Goal: Task Accomplishment & Management: Complete application form

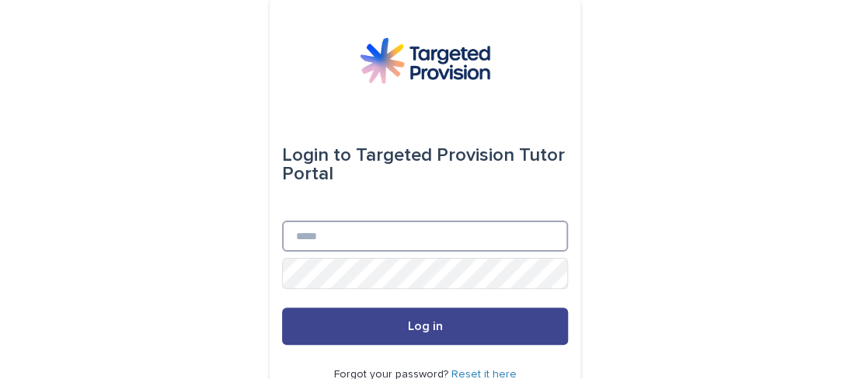
type input "**********"
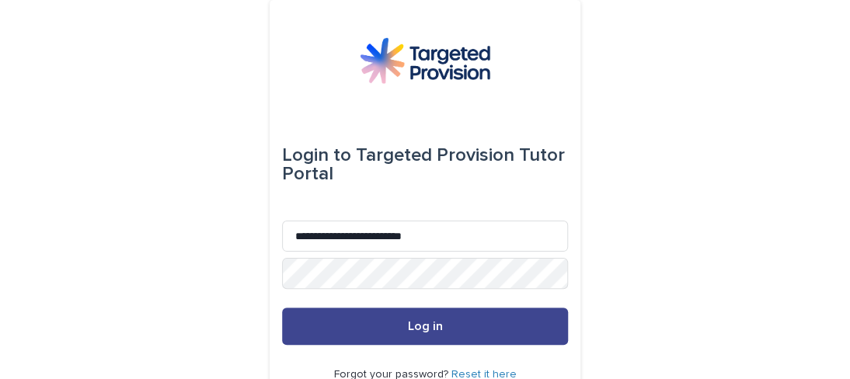
click at [416, 321] on span "Log in" at bounding box center [425, 326] width 35 height 12
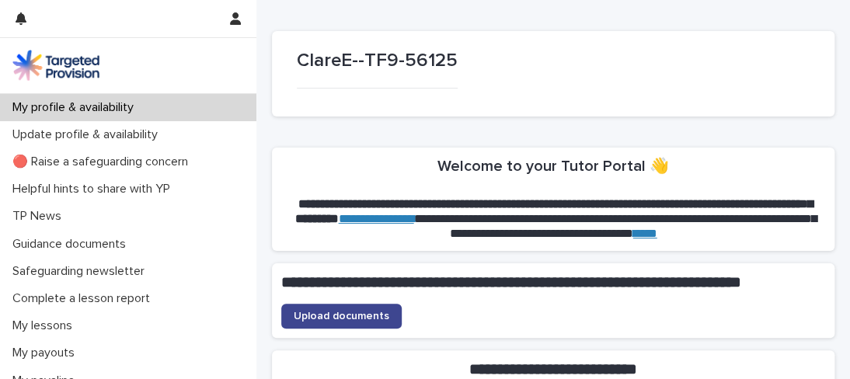
click at [333, 322] on span "Upload documents" at bounding box center [342, 316] width 96 height 11
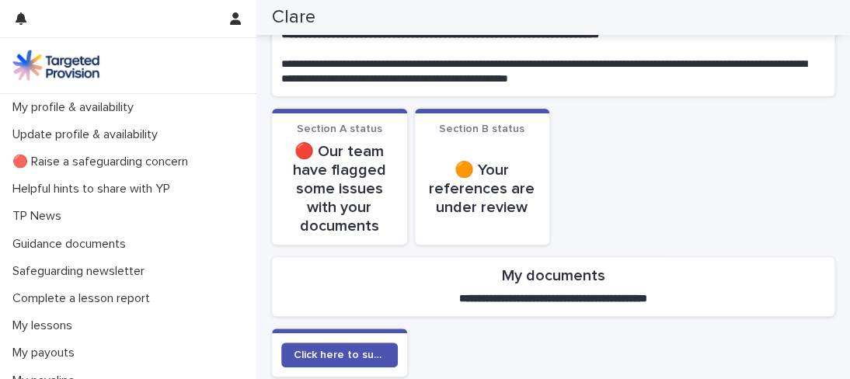
scroll to position [155, 0]
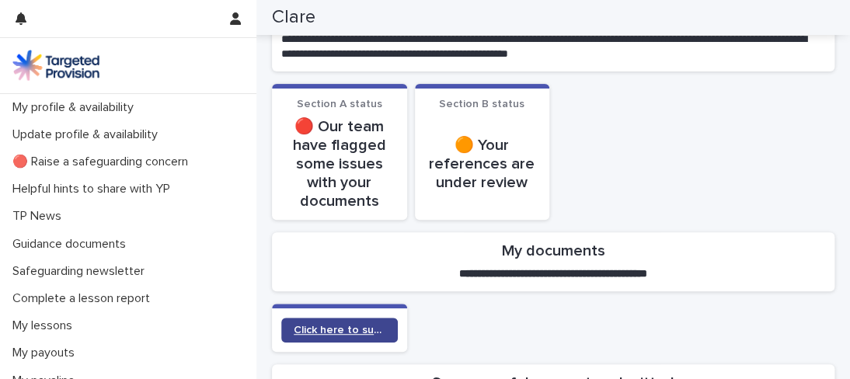
click at [349, 333] on span "Click here to submit documents" at bounding box center [340, 330] width 92 height 11
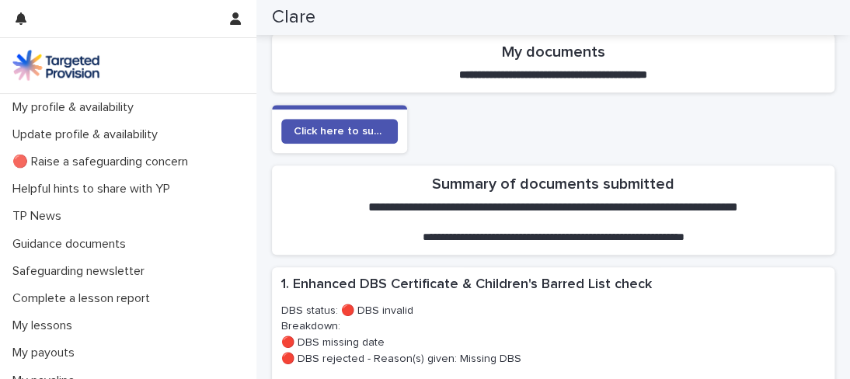
scroll to position [389, 0]
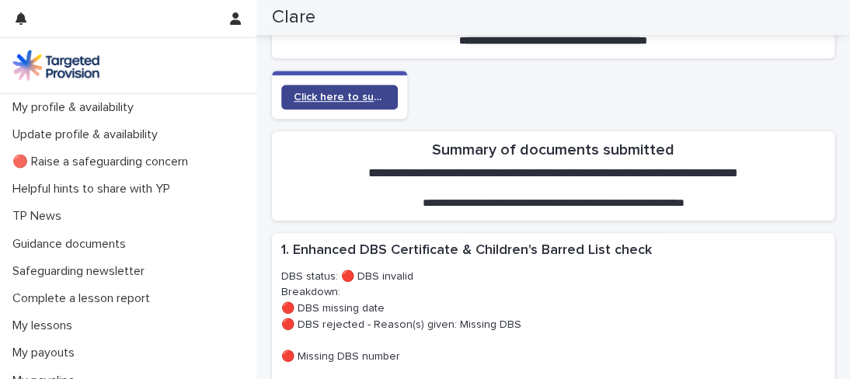
click at [325, 89] on link "Click here to submit documents" at bounding box center [339, 97] width 117 height 25
